Goal: Browse casually: Explore the website without a specific task or goal

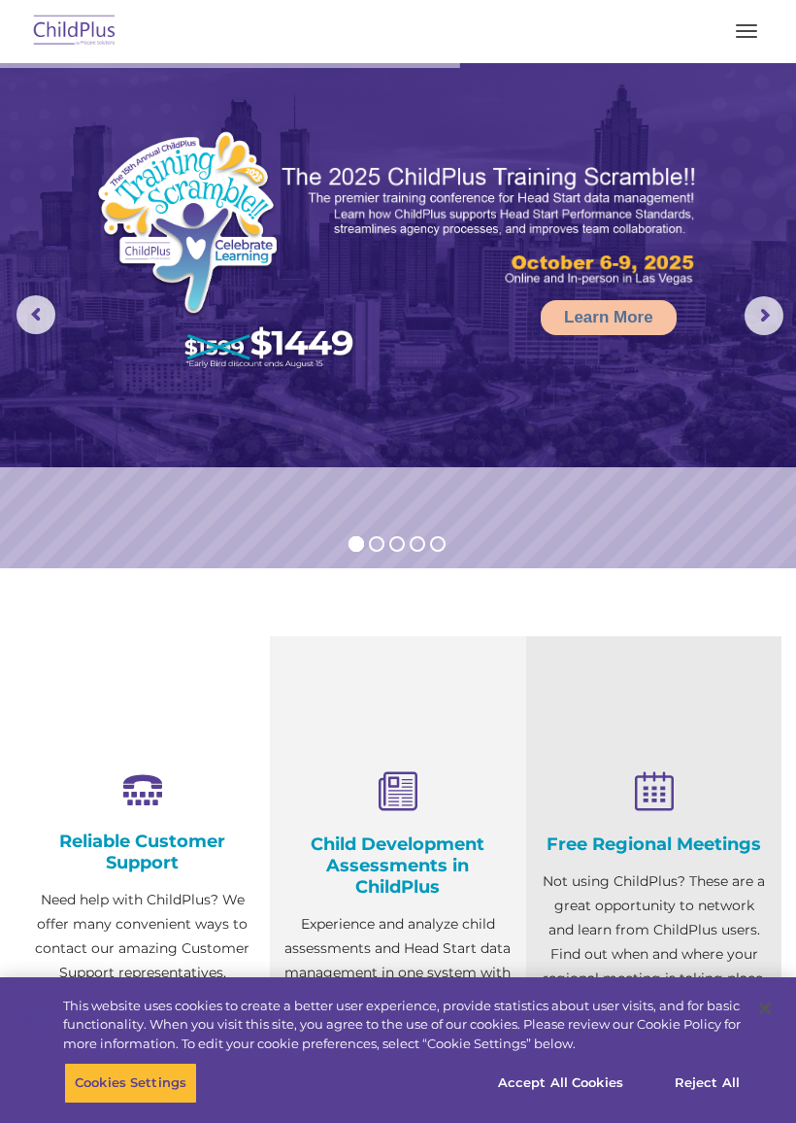
select select "MEDIUM"
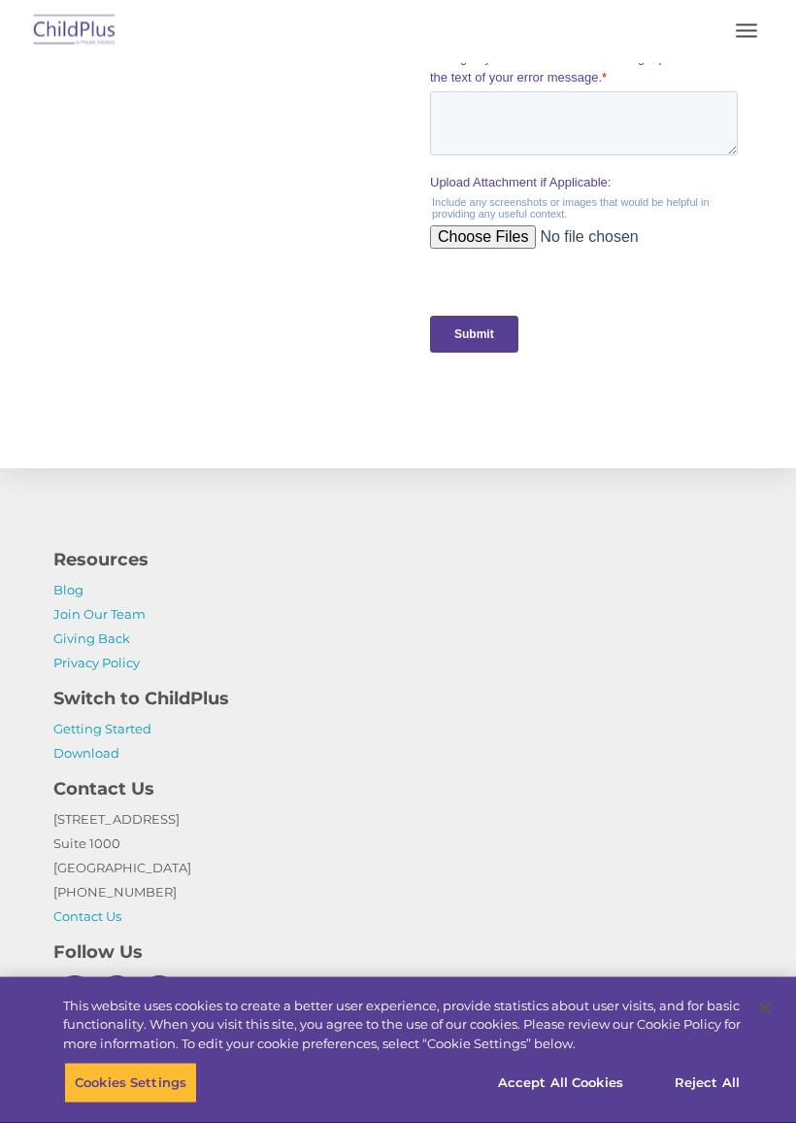
scroll to position [2066, 0]
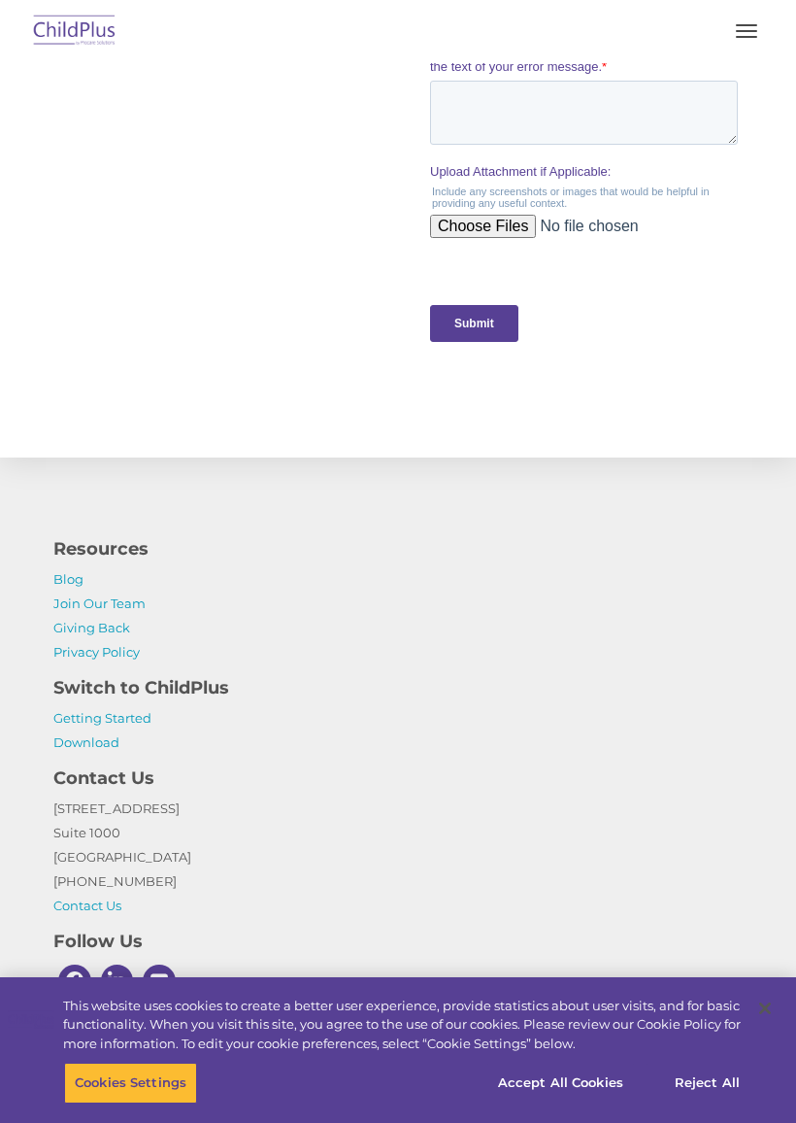
click at [737, 17] on button "button" at bounding box center [746, 31] width 41 height 31
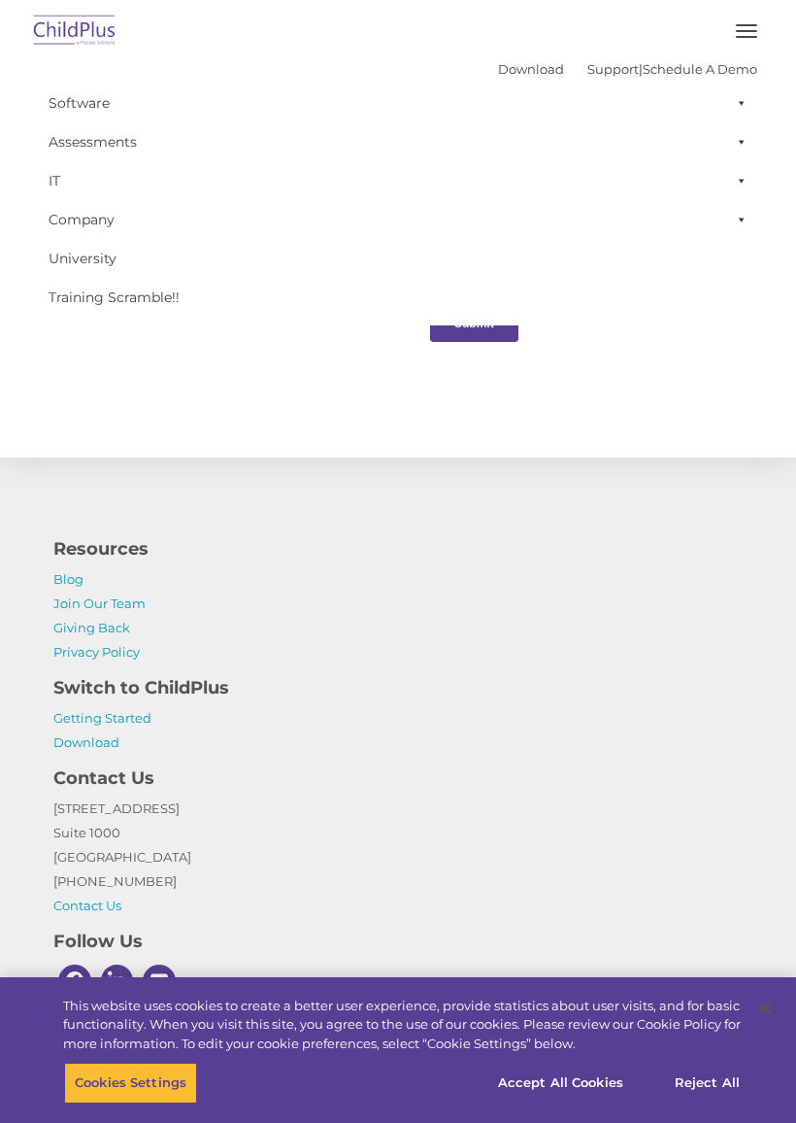
click at [41, 18] on img at bounding box center [74, 32] width 91 height 46
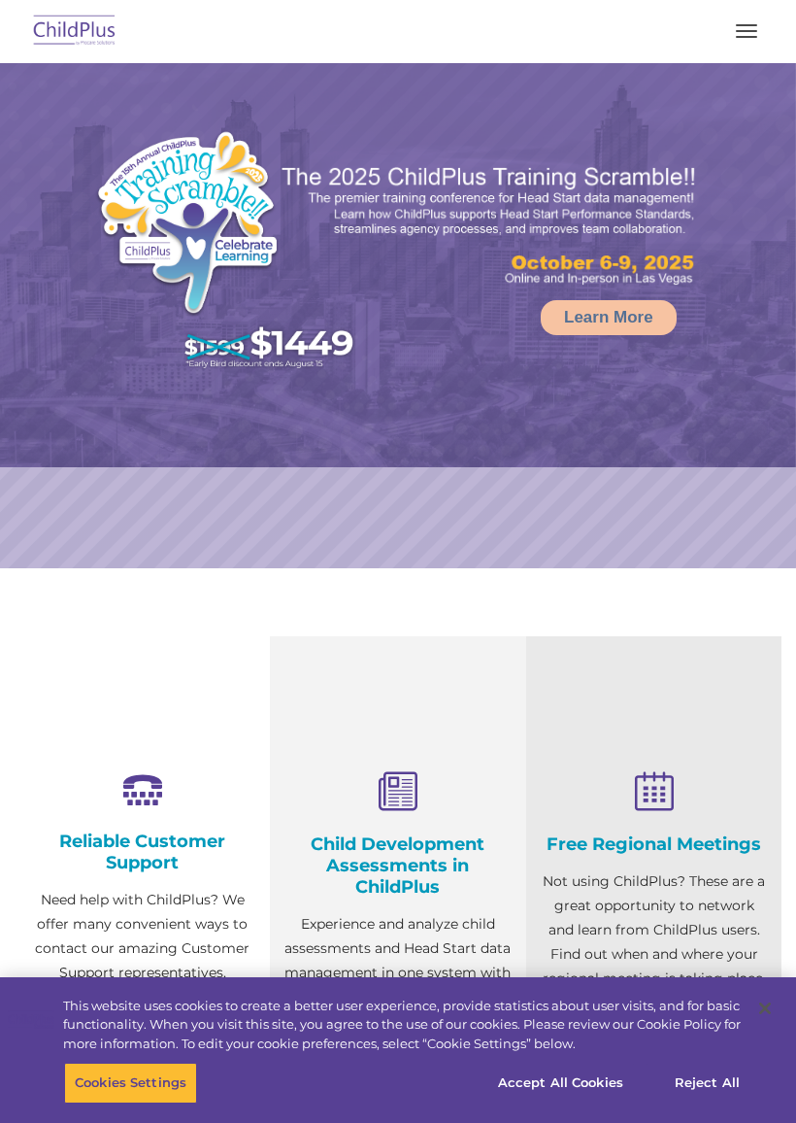
select select "MEDIUM"
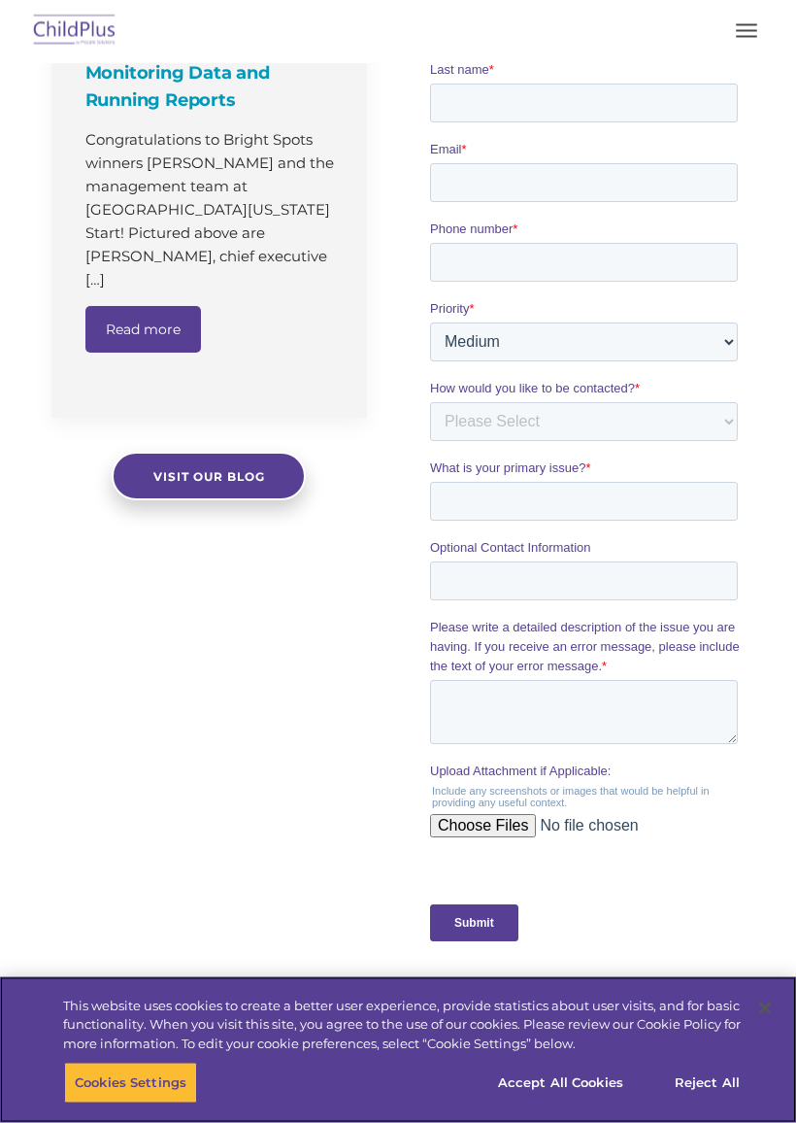
scroll to position [1467, 0]
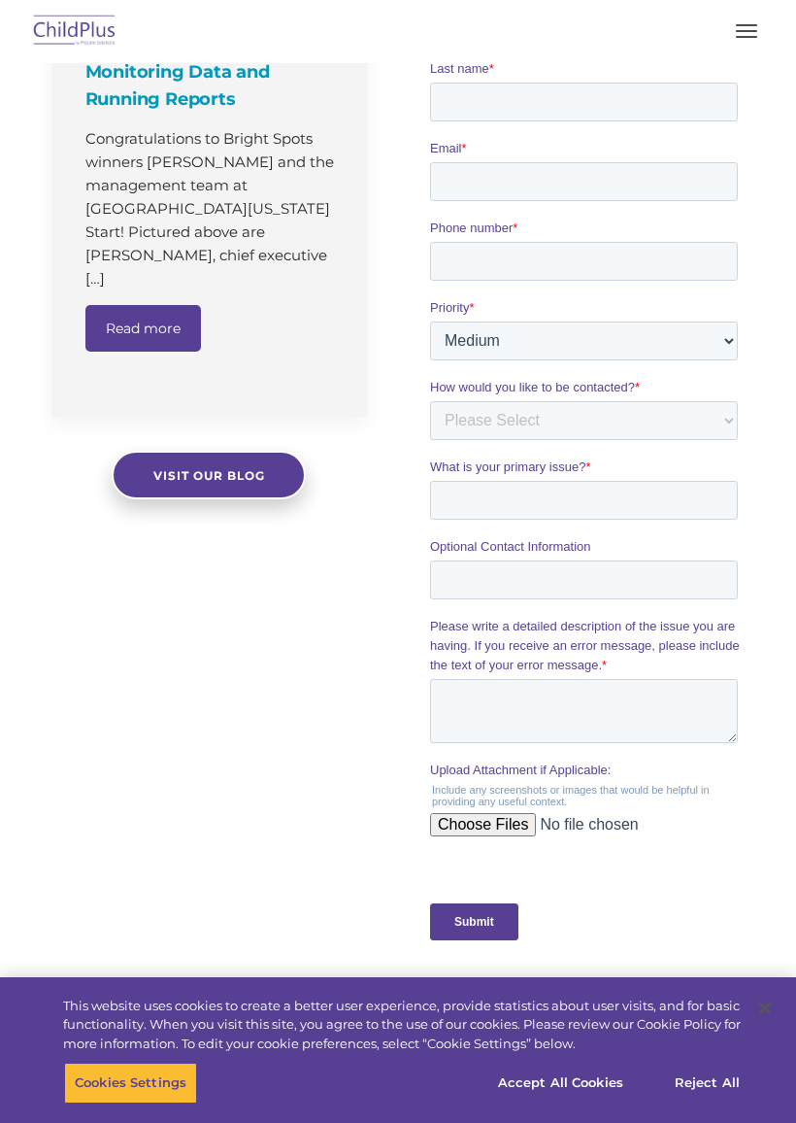
click at [737, 19] on button "button" at bounding box center [746, 31] width 41 height 31
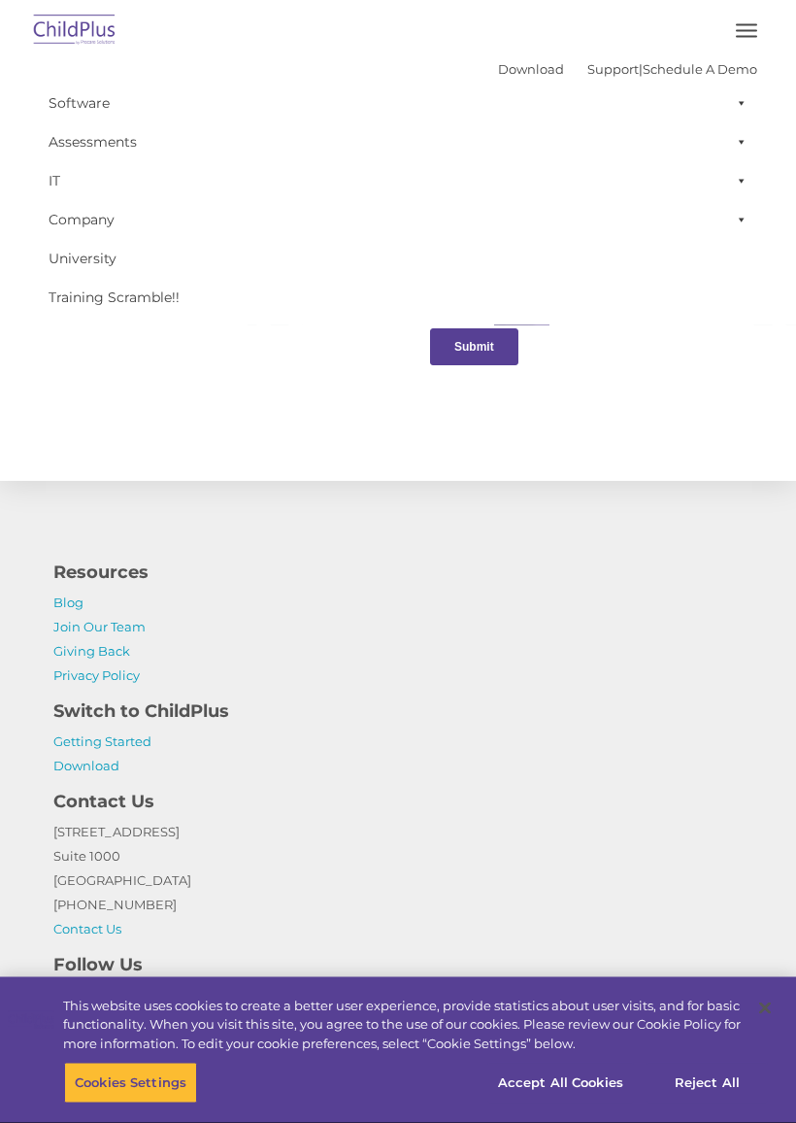
scroll to position [2058, 0]
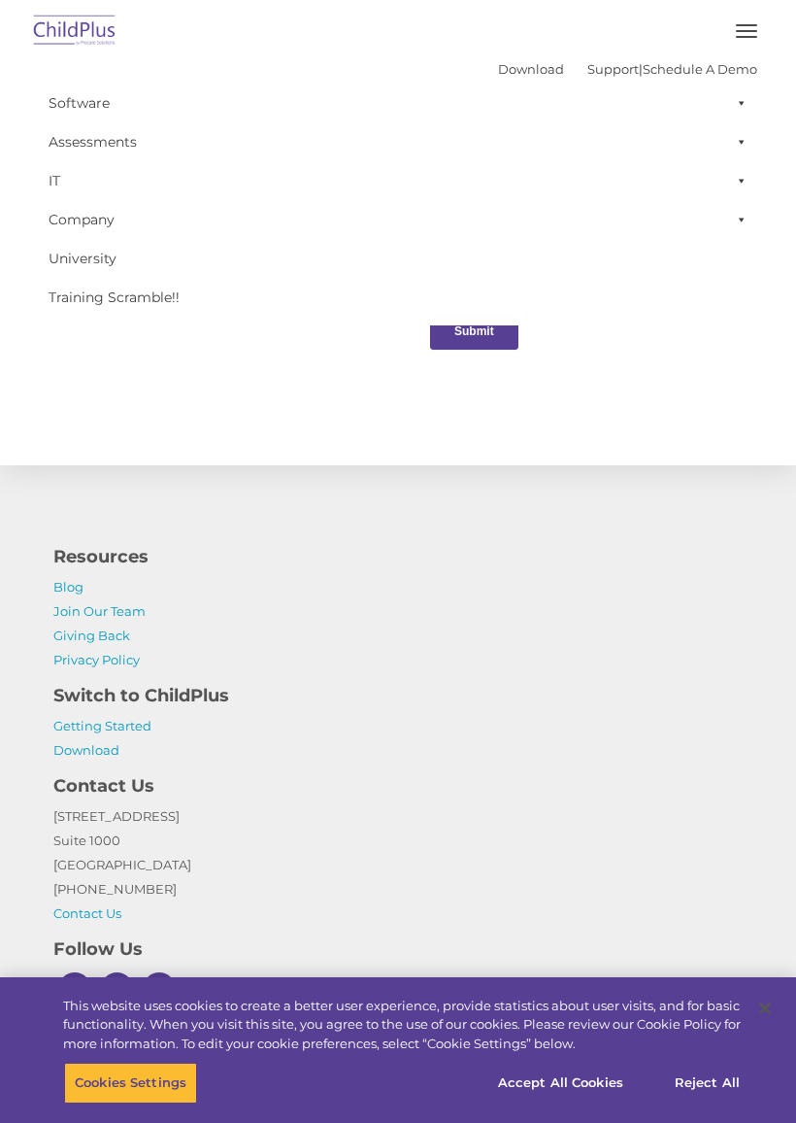
click at [67, 26] on img at bounding box center [74, 32] width 91 height 46
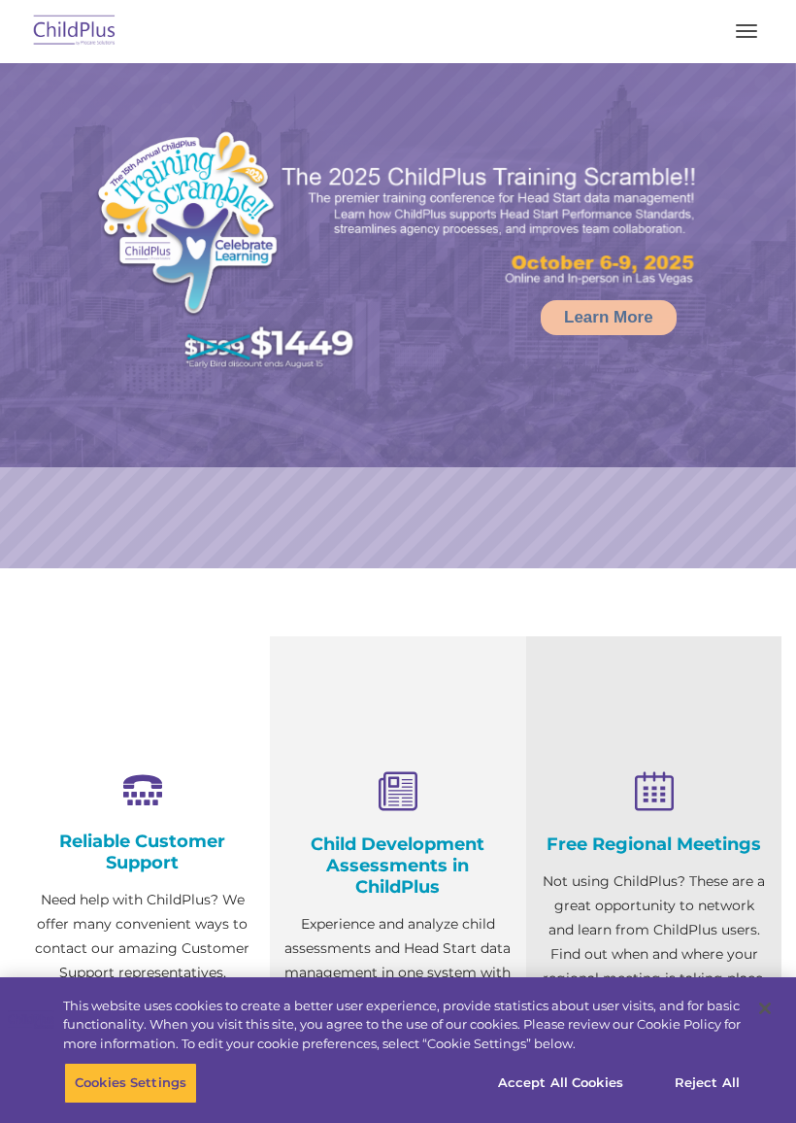
select select "MEDIUM"
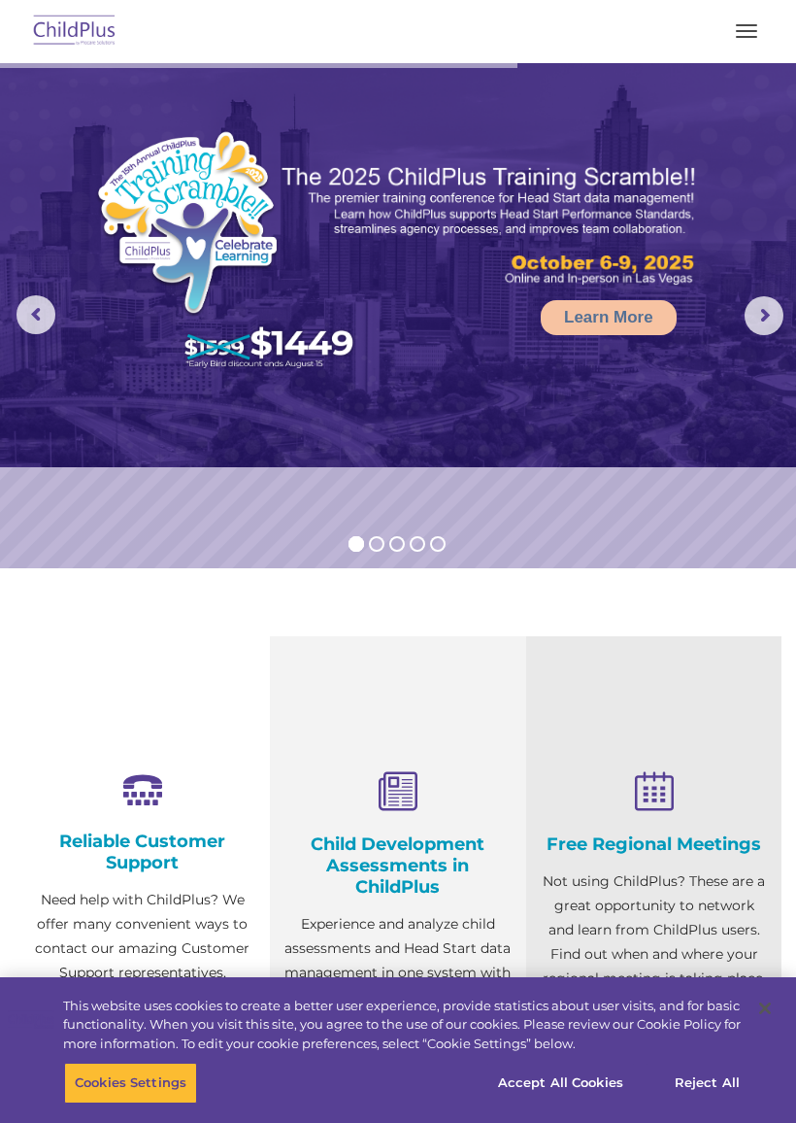
click at [736, 27] on button "button" at bounding box center [746, 31] width 41 height 31
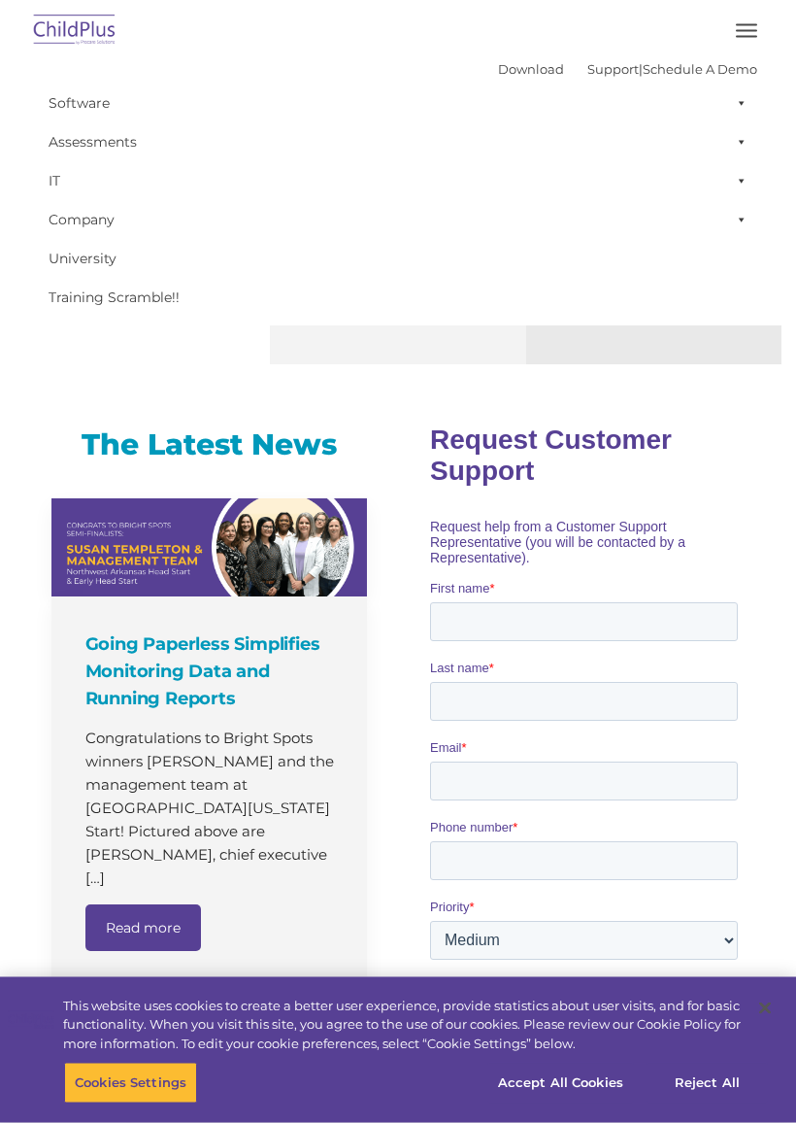
scroll to position [868, 0]
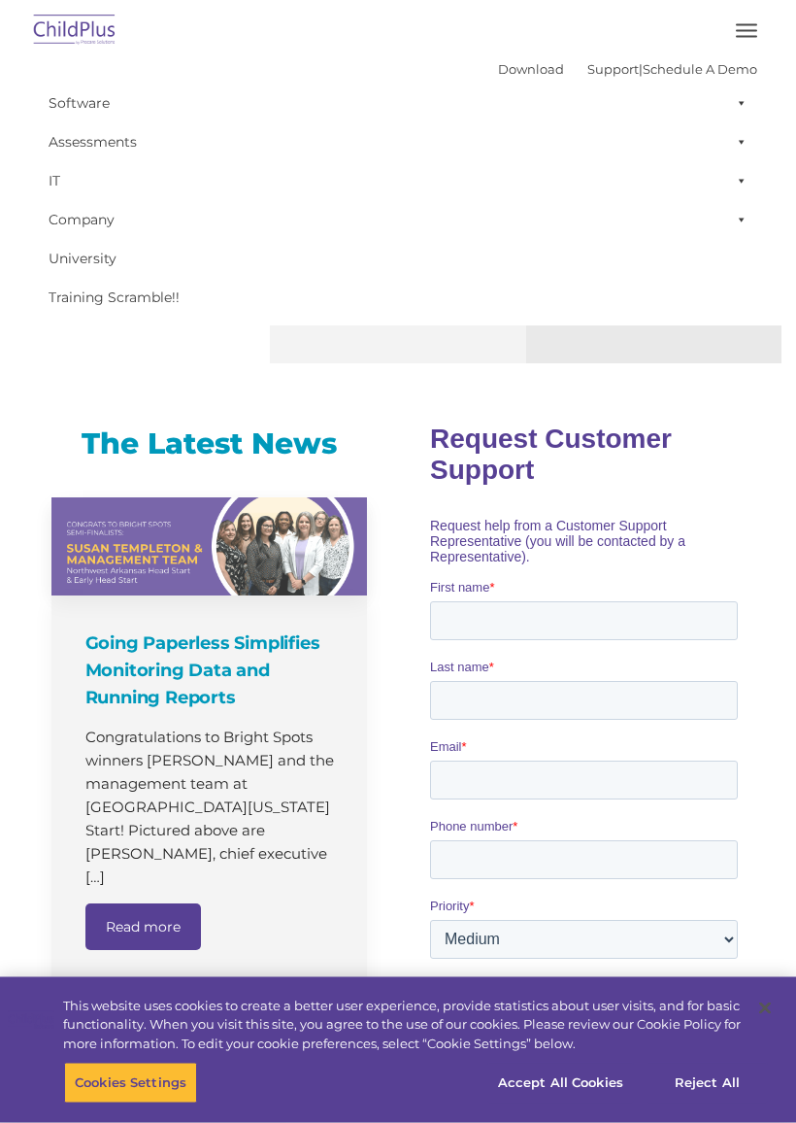
click at [285, 632] on h4 "Going Paperless Simplifies Monitoring Data and Running Reports" at bounding box center [211, 671] width 252 height 82
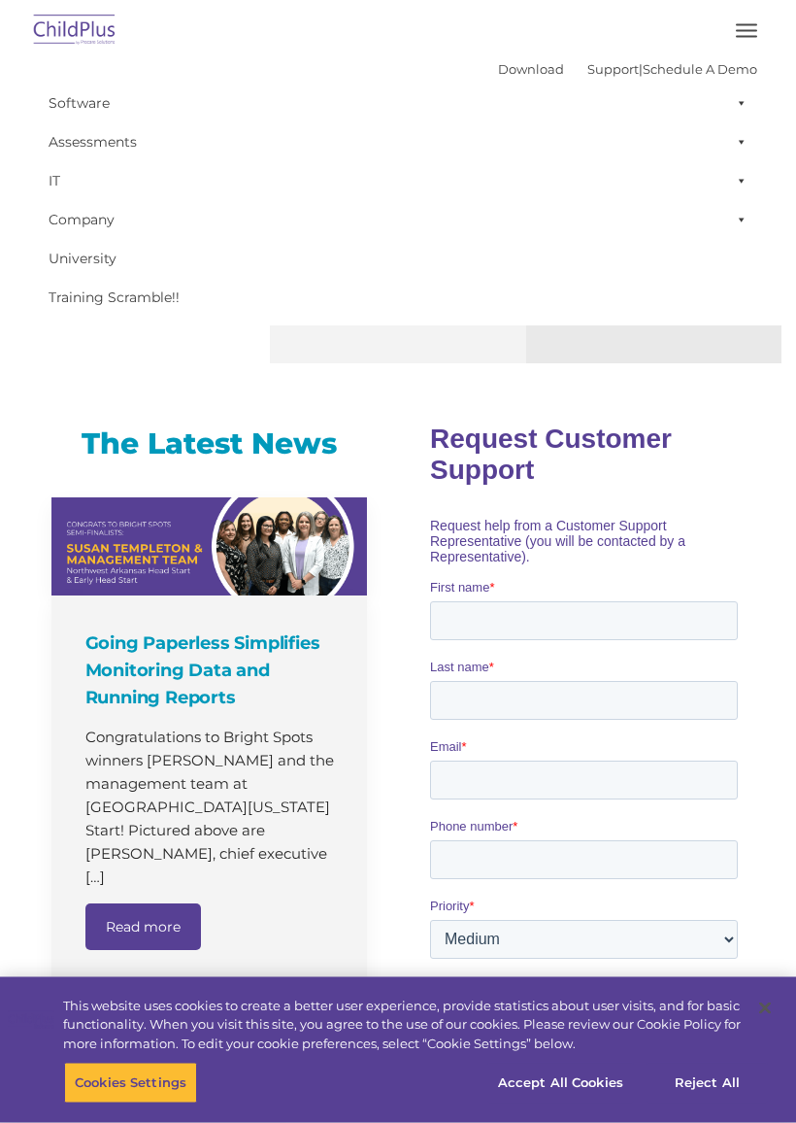
click at [312, 347] on div "Child Development Assessments in ChildPlus Experience and analyze child assessm…" at bounding box center [397, 66] width 255 height 596
click at [320, 358] on div "Child Development Assessments in ChildPlus Experience and analyze child assessm…" at bounding box center [397, 66] width 255 height 596
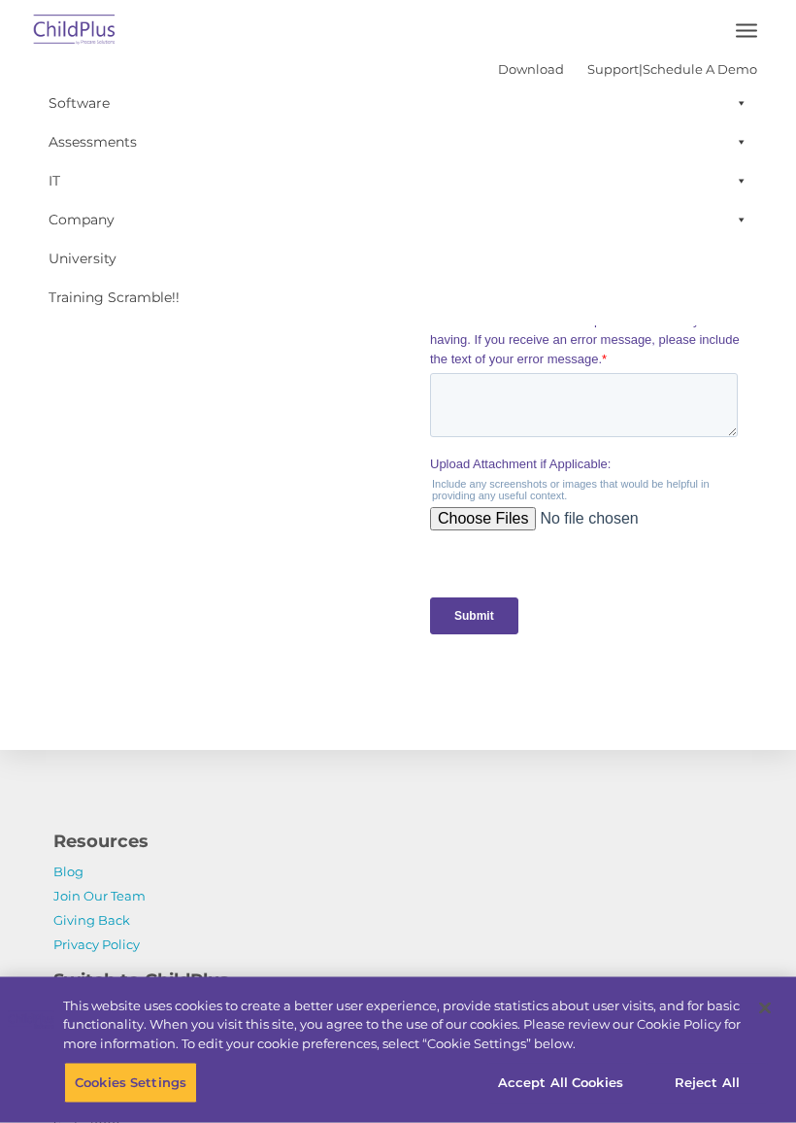
scroll to position [1768, 0]
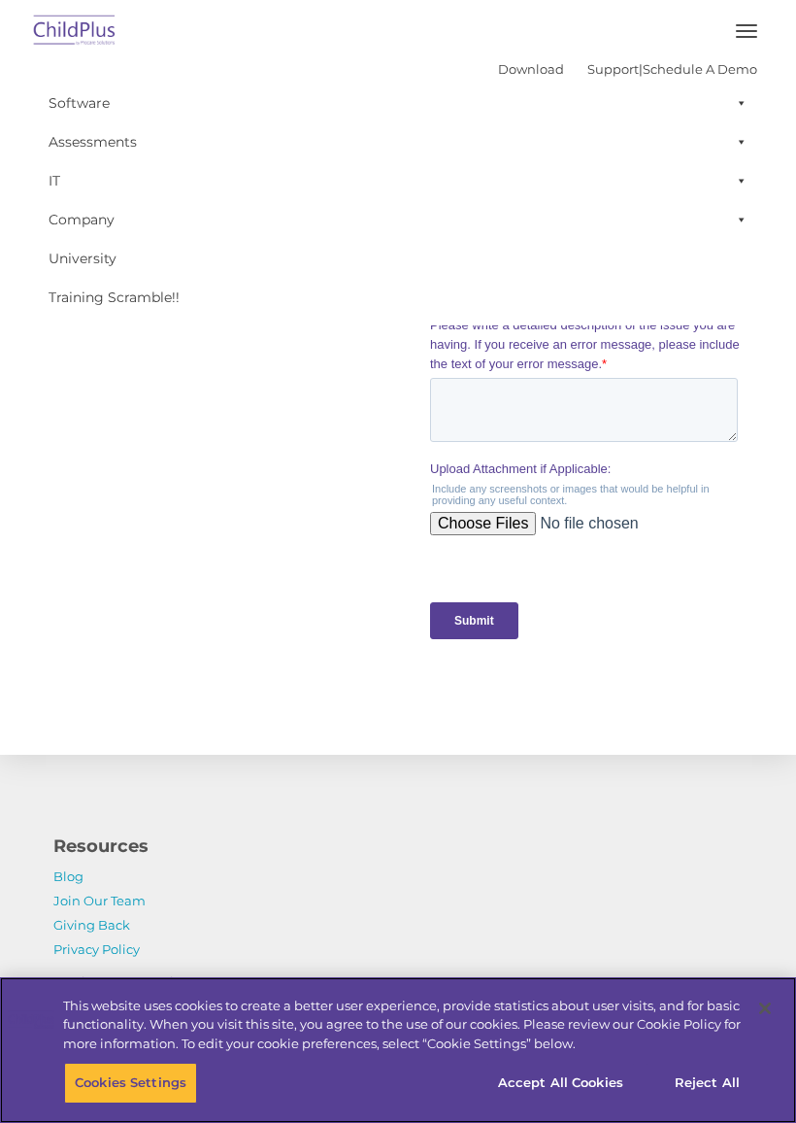
click at [458, 995] on div "This website uses cookies to create a better user experience, provide statistic…" at bounding box center [378, 1020] width 756 height 86
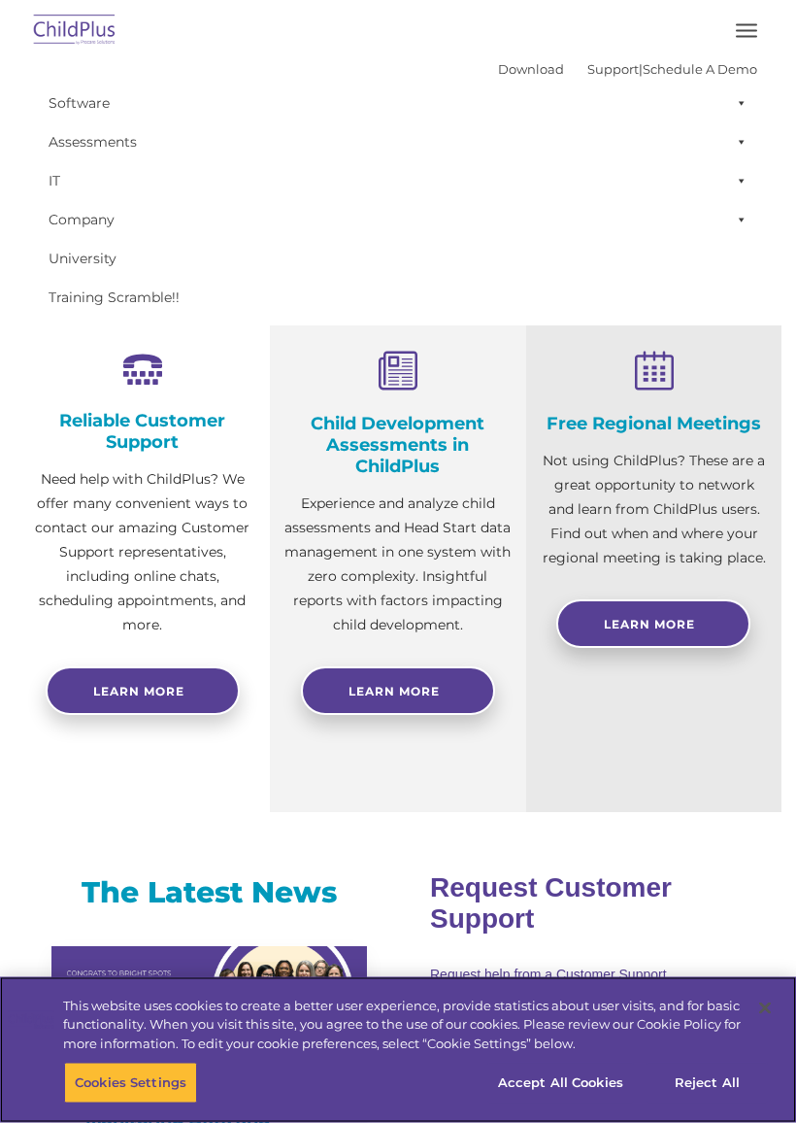
scroll to position [0, 0]
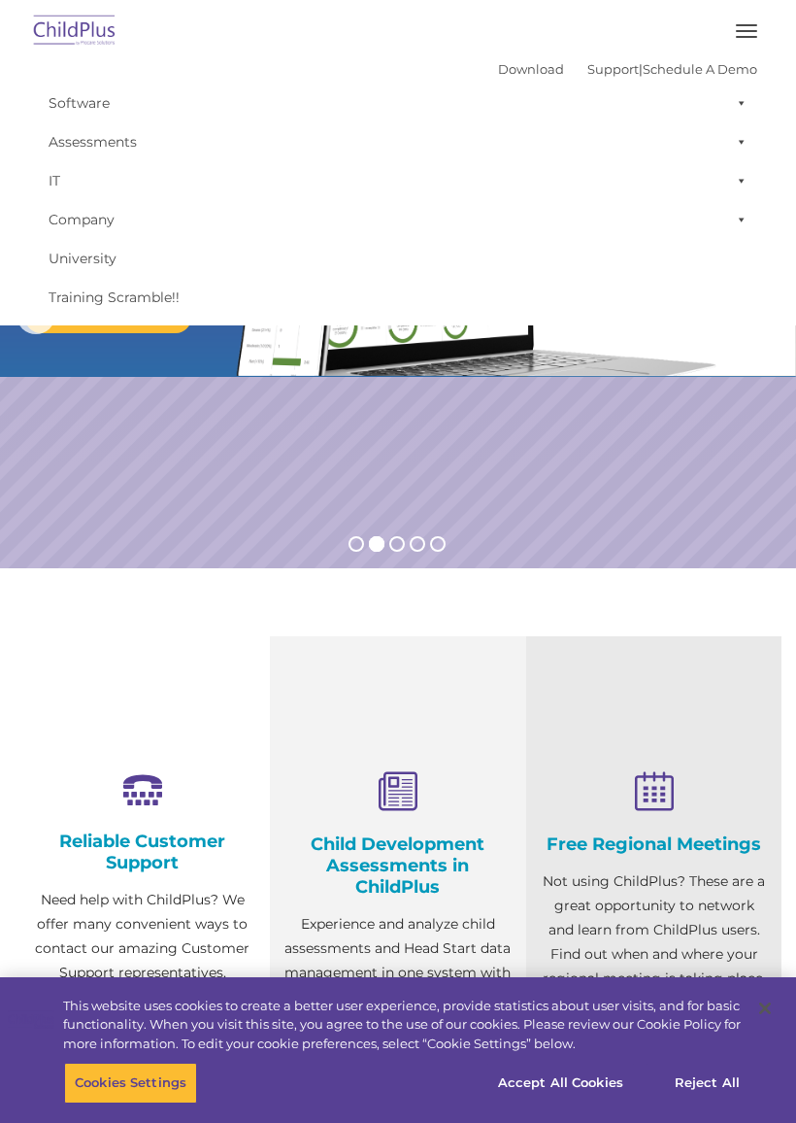
click at [746, 22] on button "button" at bounding box center [746, 31] width 41 height 31
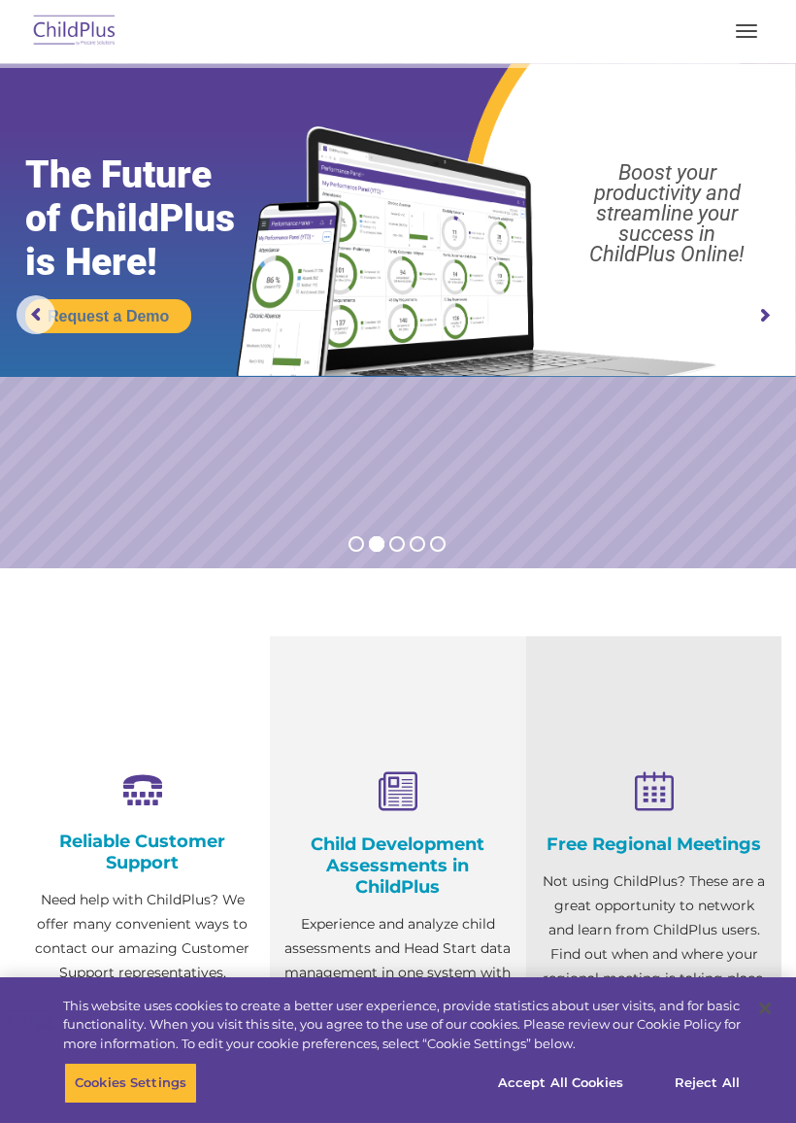
click at [749, 45] on button "button" at bounding box center [746, 31] width 41 height 31
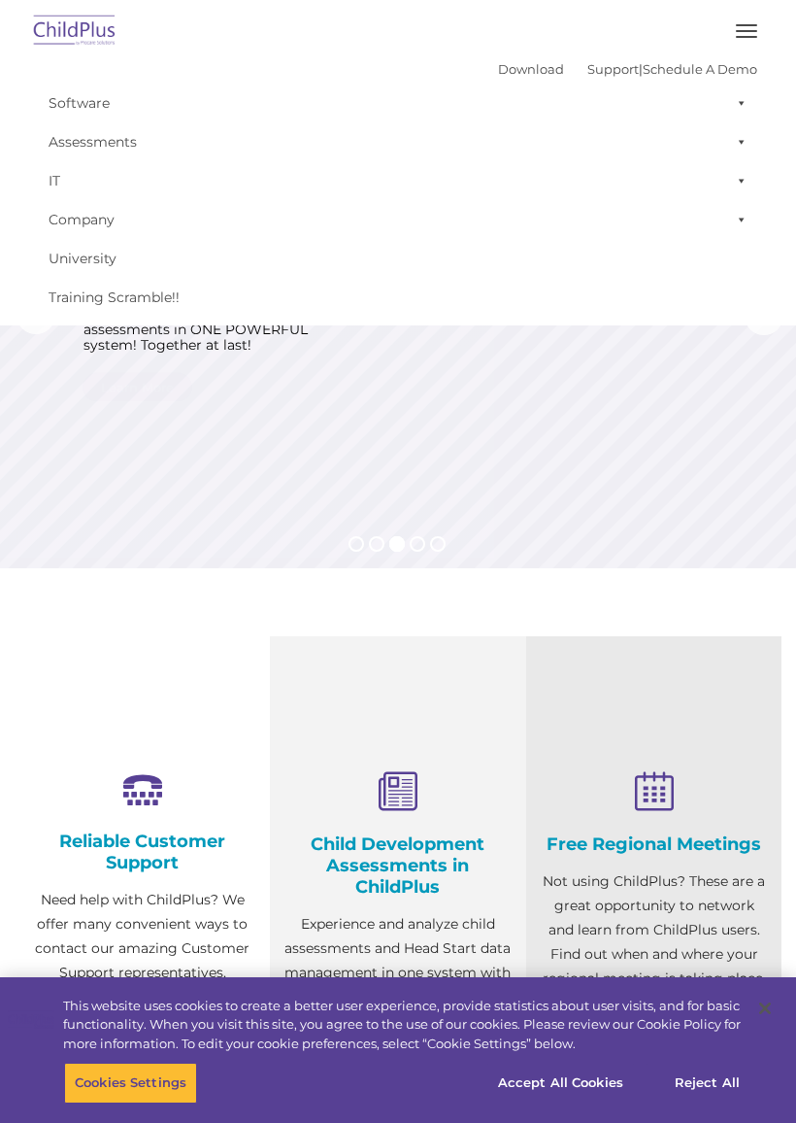
click at [740, 45] on button "button" at bounding box center [746, 31] width 41 height 31
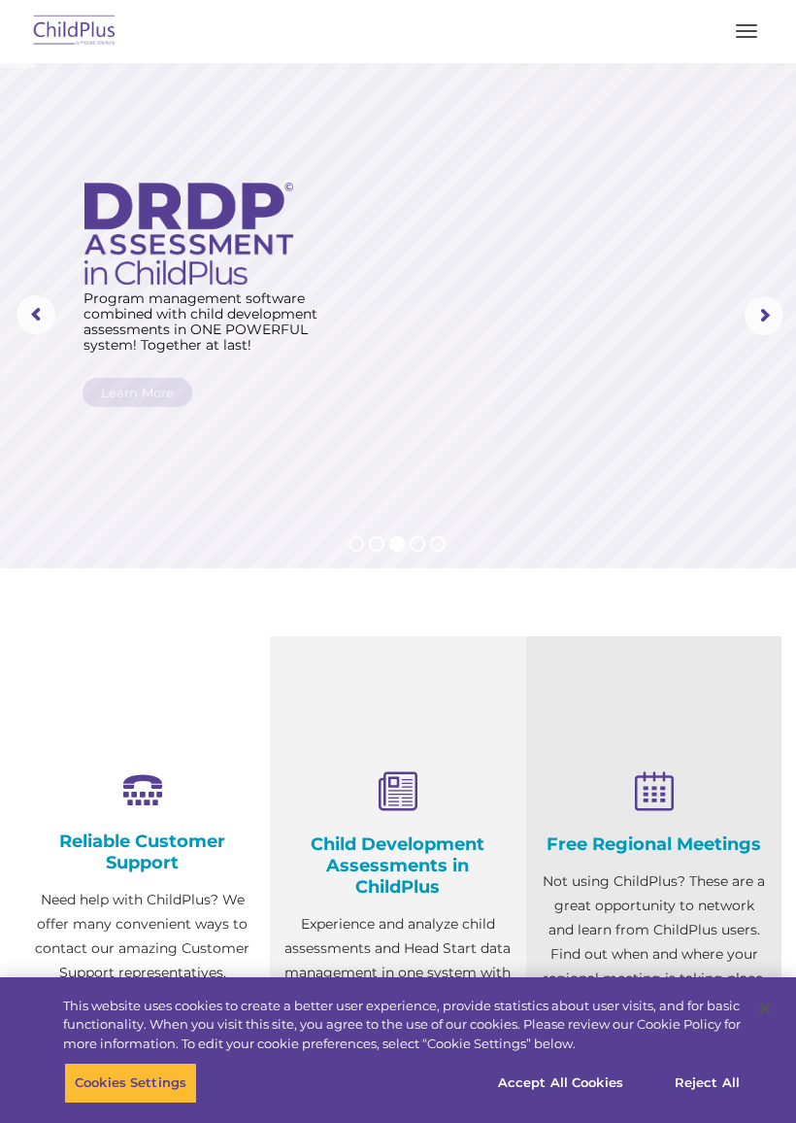
click at [755, 45] on button "button" at bounding box center [746, 31] width 41 height 31
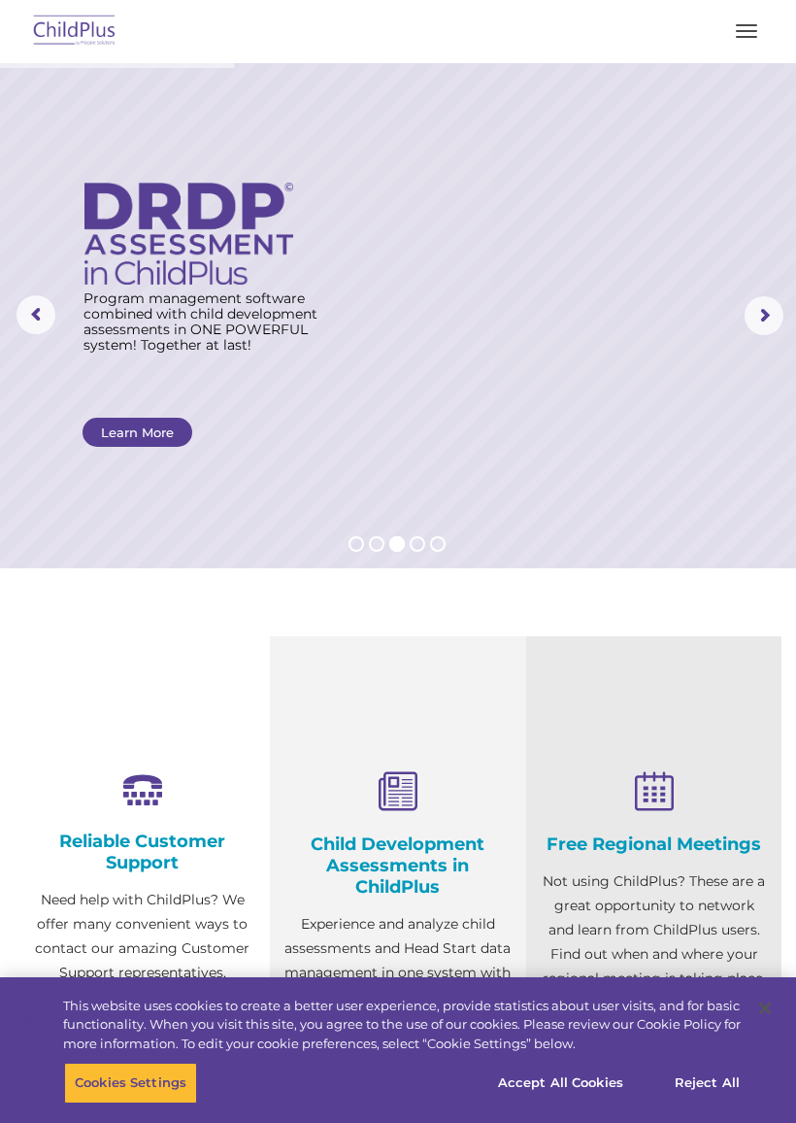
click at [768, 327] on rs-arrow at bounding box center [764, 315] width 39 height 39
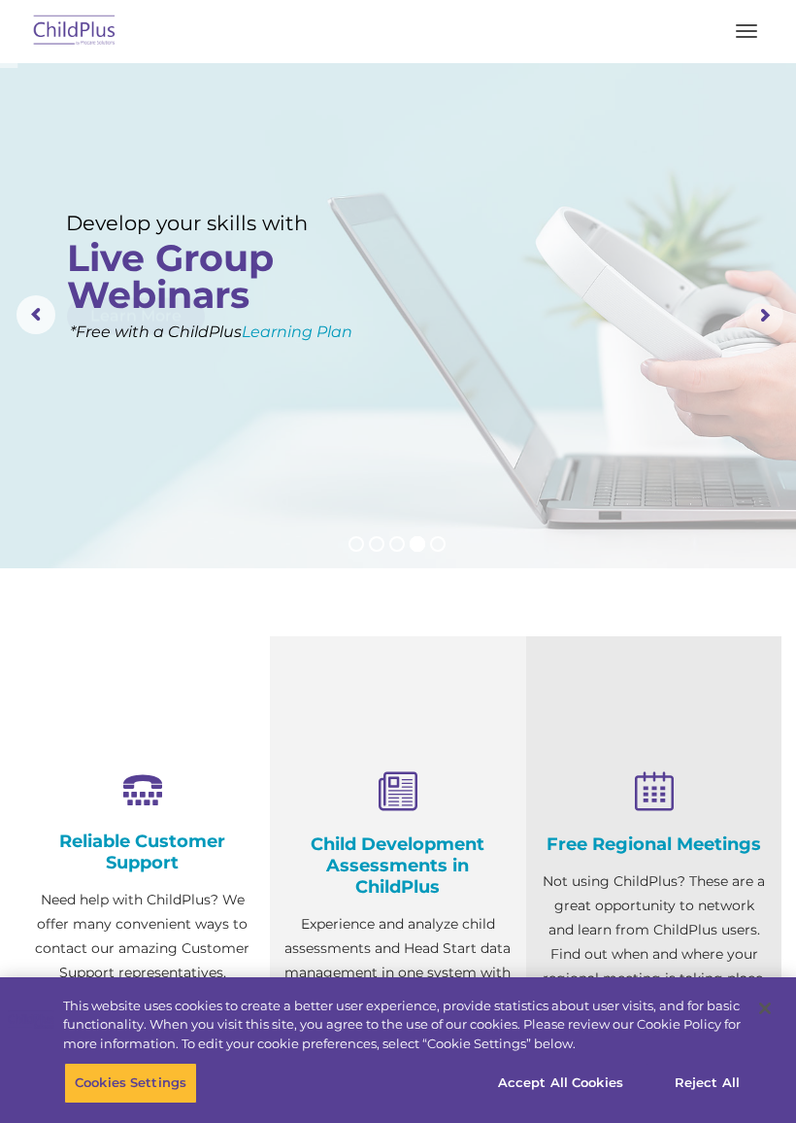
click at [770, 323] on rs-arrow at bounding box center [764, 315] width 39 height 39
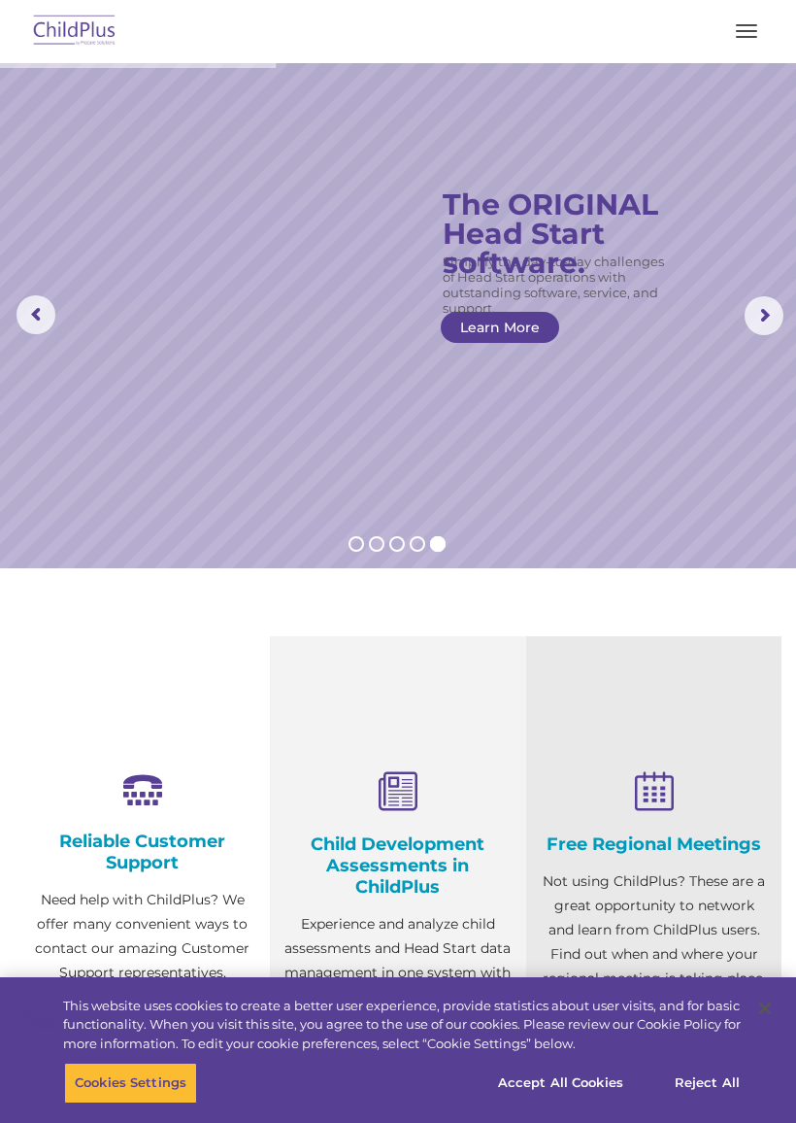
click at [1, 308] on rs-slide "Simplify the day-to-day challenges of Head Start operations with outstanding so…" at bounding box center [398, 315] width 796 height 505
click at [772, 361] on rs-slide "Simplify the day-to-day challenges of Head Start operations with outstanding so…" at bounding box center [398, 315] width 796 height 505
